Goal: Transaction & Acquisition: Purchase product/service

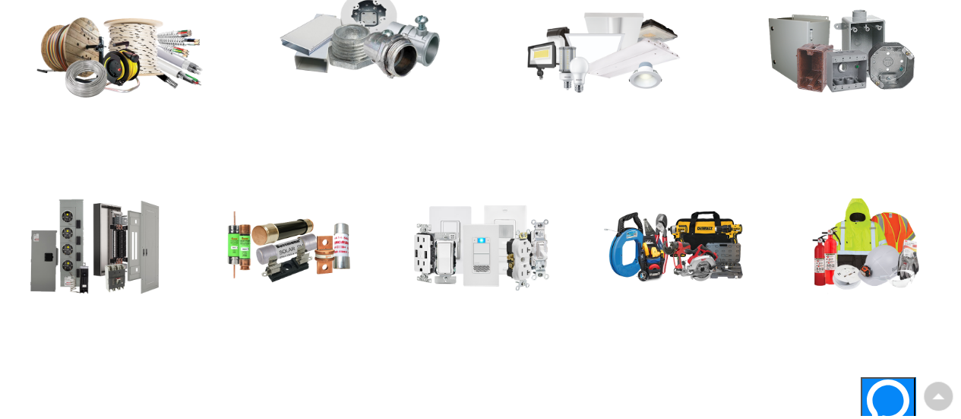
scroll to position [836, 0]
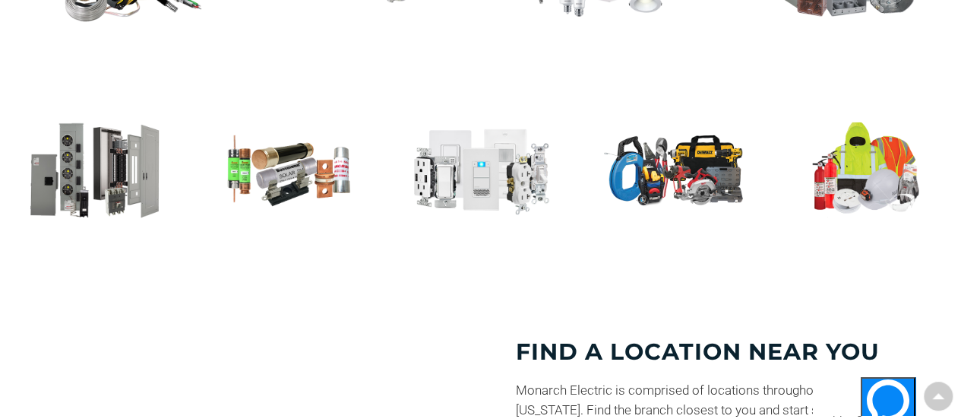
click at [141, 174] on img at bounding box center [96, 169] width 177 height 103
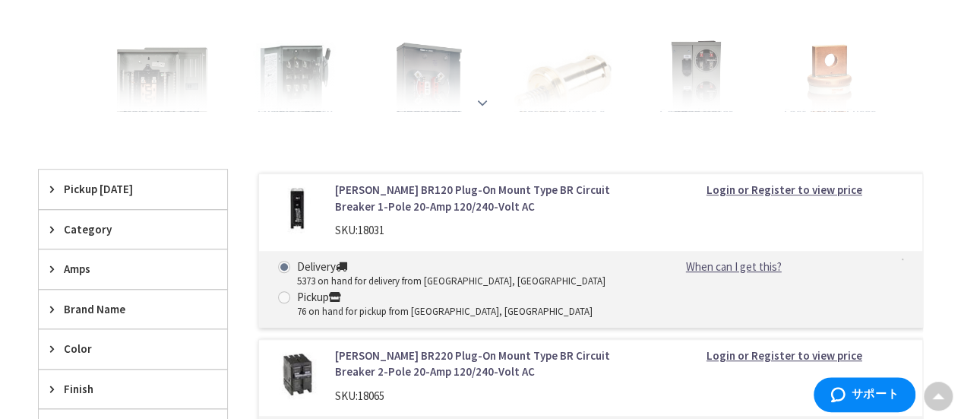
scroll to position [228, 0]
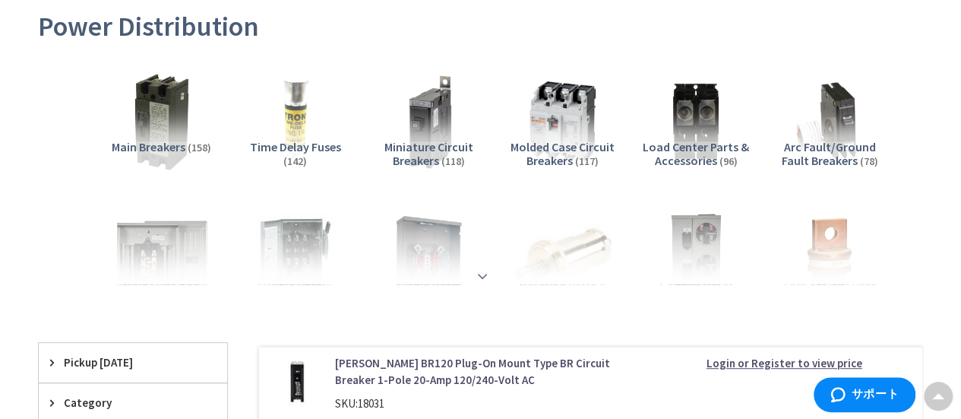
click at [191, 262] on div at bounding box center [480, 243] width 809 height 84
click at [479, 277] on div at bounding box center [480, 243] width 809 height 84
click at [484, 273] on strong at bounding box center [482, 275] width 18 height 17
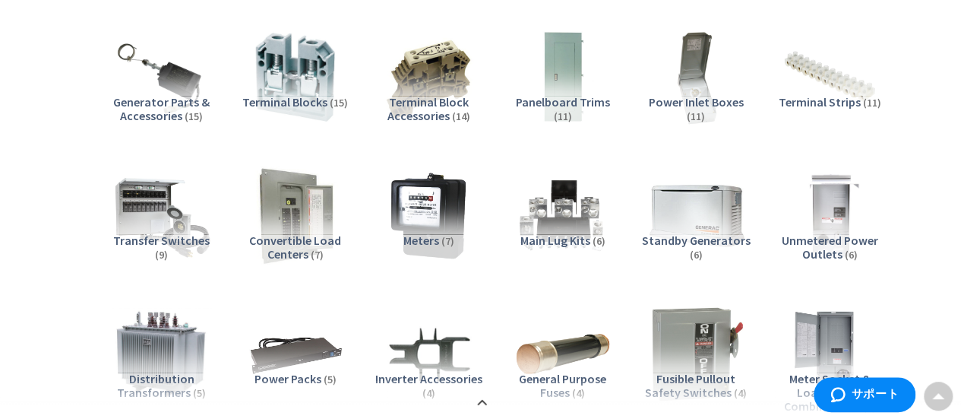
scroll to position [988, 0]
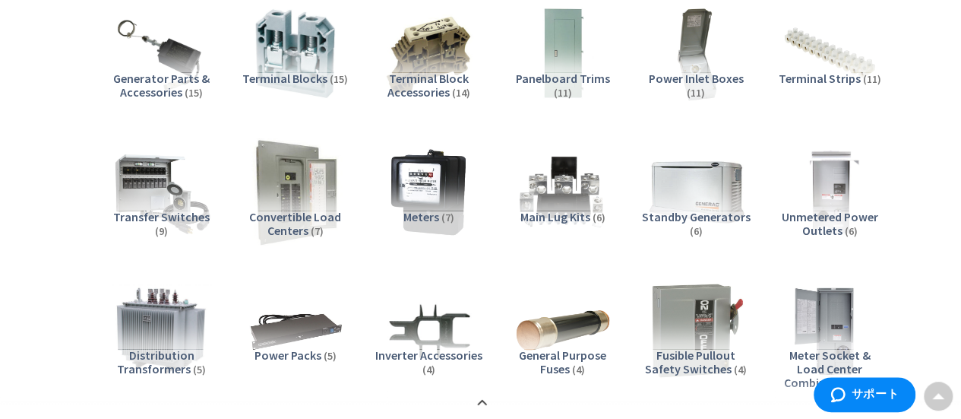
click at [280, 166] on img at bounding box center [296, 191] width 108 height 108
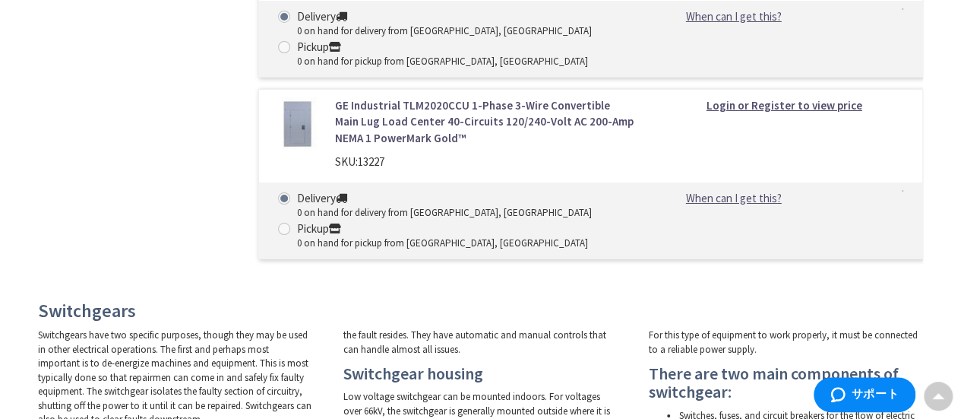
scroll to position [2763, 0]
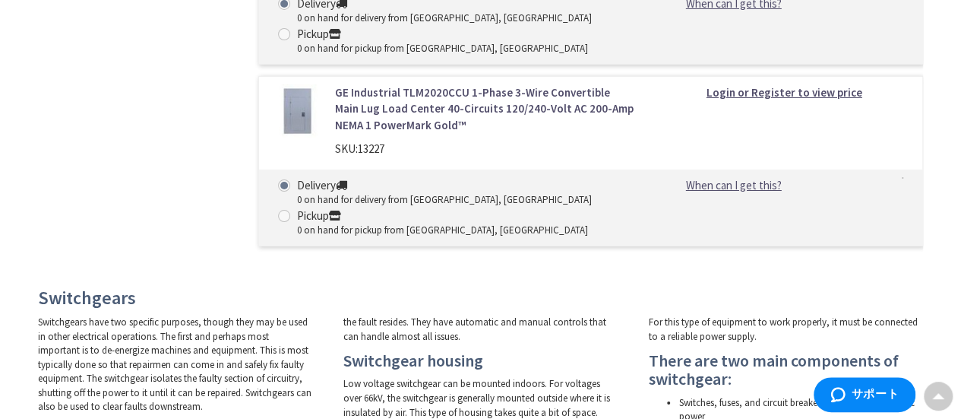
click at [296, 109] on img at bounding box center [296, 110] width 53 height 53
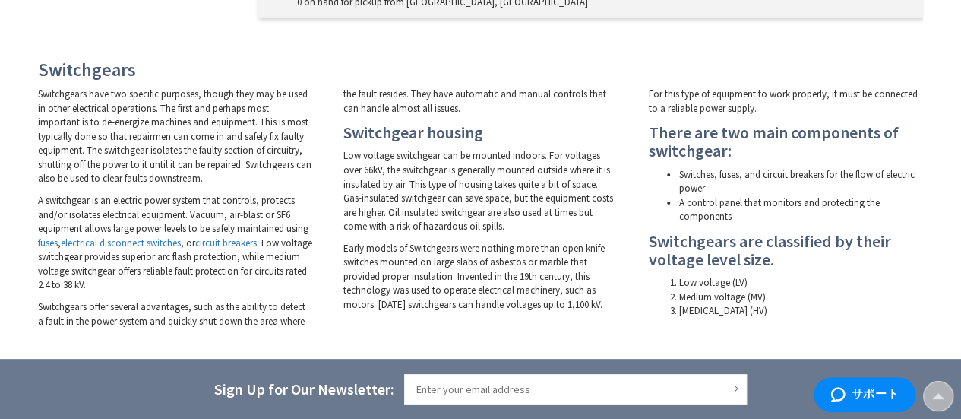
scroll to position [3072, 0]
